Goal: Information Seeking & Learning: Learn about a topic

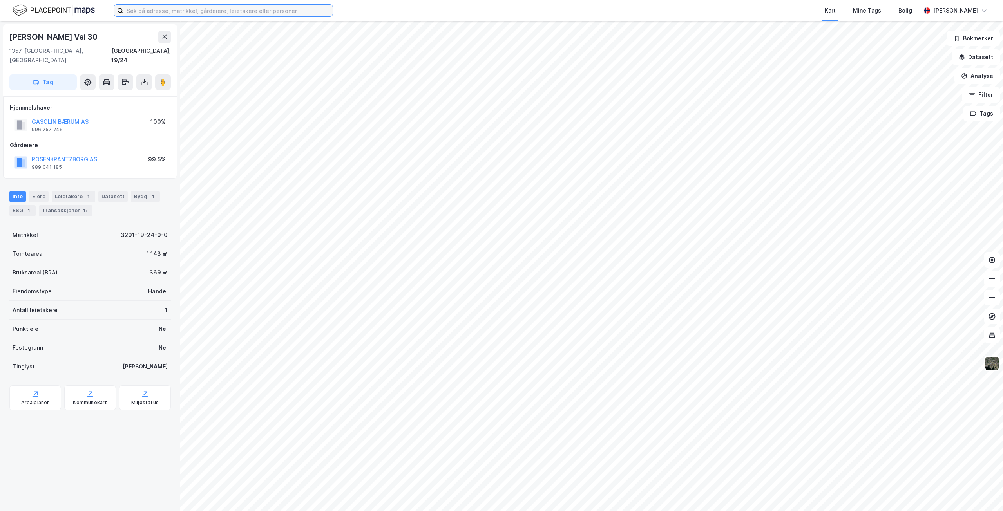
click at [219, 9] on input at bounding box center [227, 11] width 209 height 12
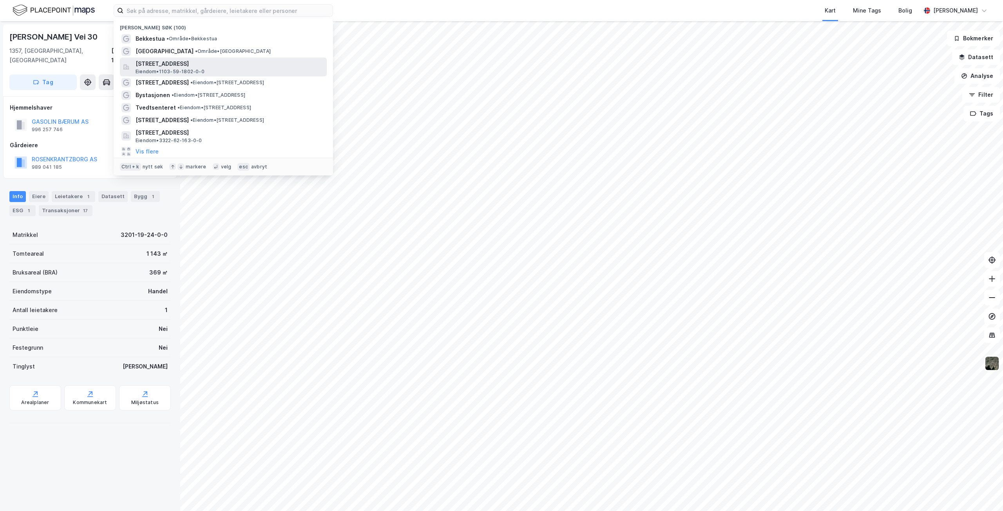
click at [171, 65] on span "[STREET_ADDRESS]" at bounding box center [230, 63] width 188 height 9
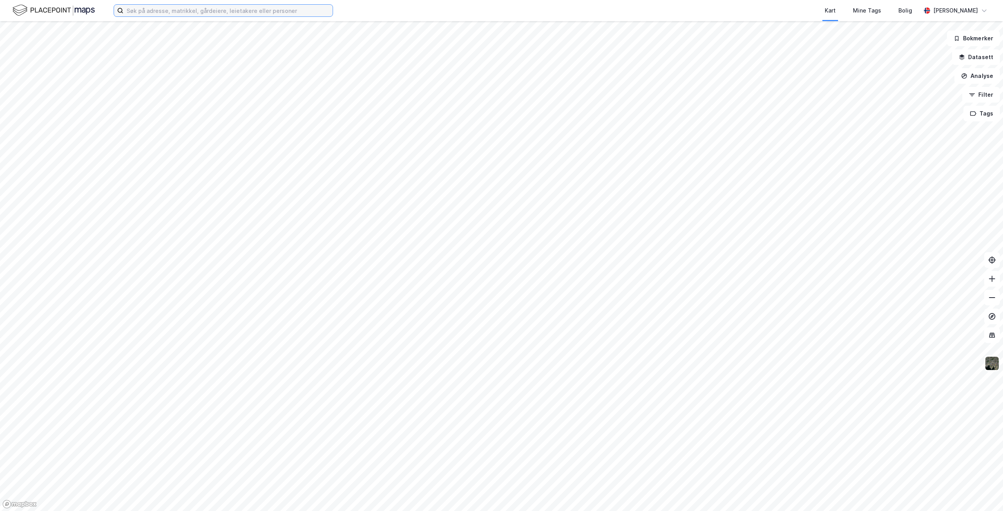
click at [236, 11] on input at bounding box center [227, 11] width 209 height 12
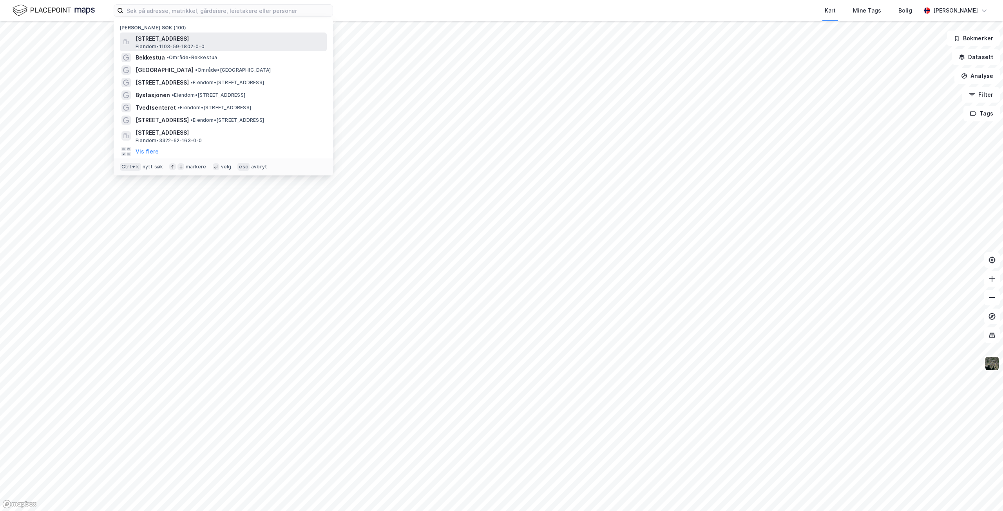
click at [202, 38] on span "[STREET_ADDRESS]" at bounding box center [230, 38] width 188 height 9
